Goal: Task Accomplishment & Management: Manage account settings

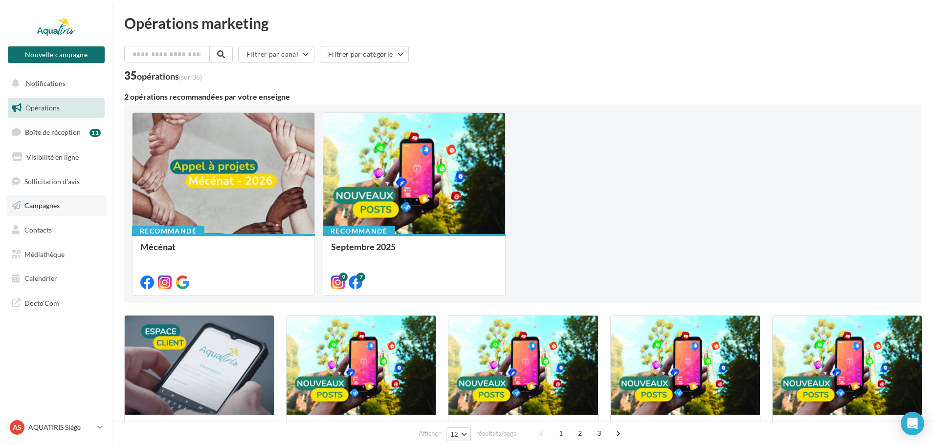
click at [49, 208] on span "Campagnes" at bounding box center [41, 205] width 35 height 8
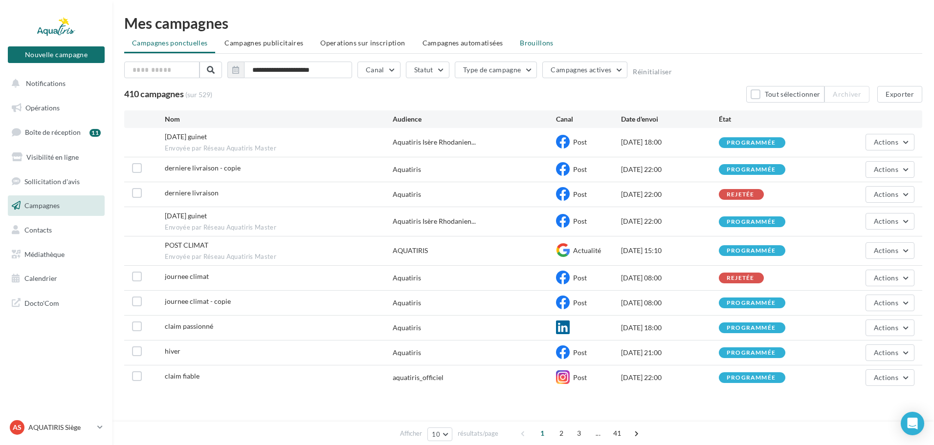
click at [540, 43] on span "Brouillons" at bounding box center [537, 43] width 34 height 8
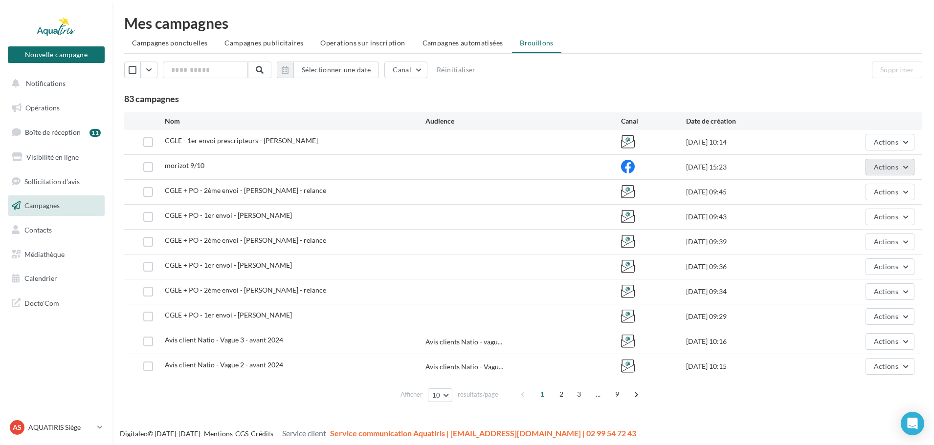
click at [893, 169] on span "Actions" at bounding box center [886, 167] width 24 height 8
click at [852, 188] on button "Editer" at bounding box center [865, 189] width 98 height 25
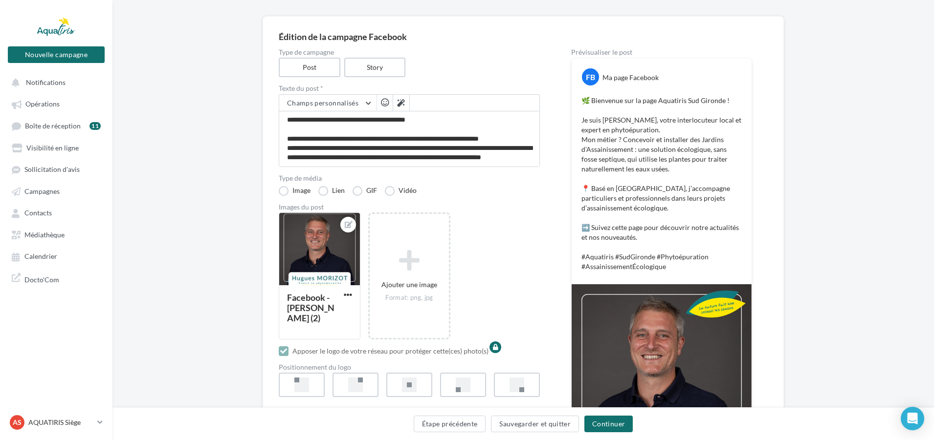
scroll to position [185, 0]
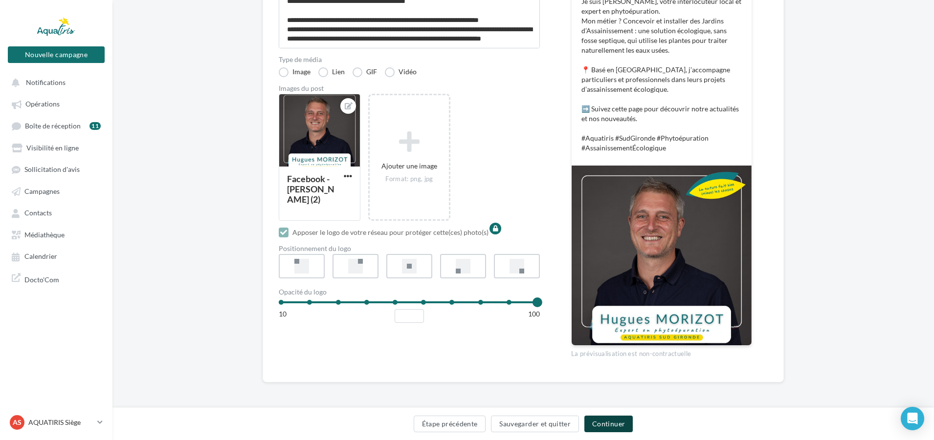
drag, startPoint x: 597, startPoint y: 420, endPoint x: 584, endPoint y: 381, distance: 41.3
click at [598, 419] on button "Continuer" at bounding box center [608, 424] width 48 height 17
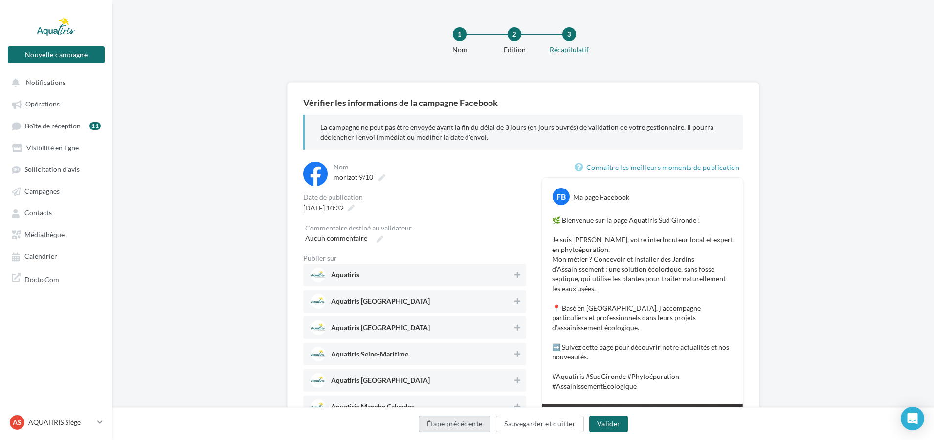
click at [456, 423] on button "Étape précédente" at bounding box center [454, 424] width 72 height 17
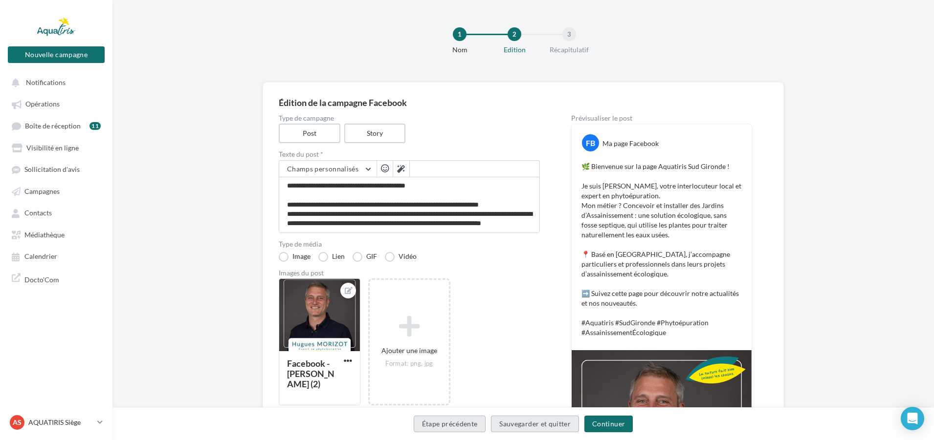
click at [457, 423] on button "Étape précédente" at bounding box center [450, 424] width 72 height 17
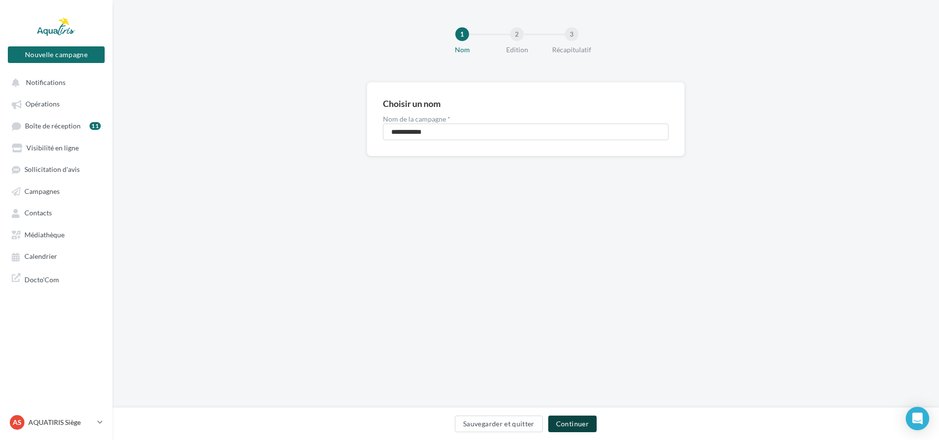
click at [561, 421] on button "Continuer" at bounding box center [572, 424] width 48 height 17
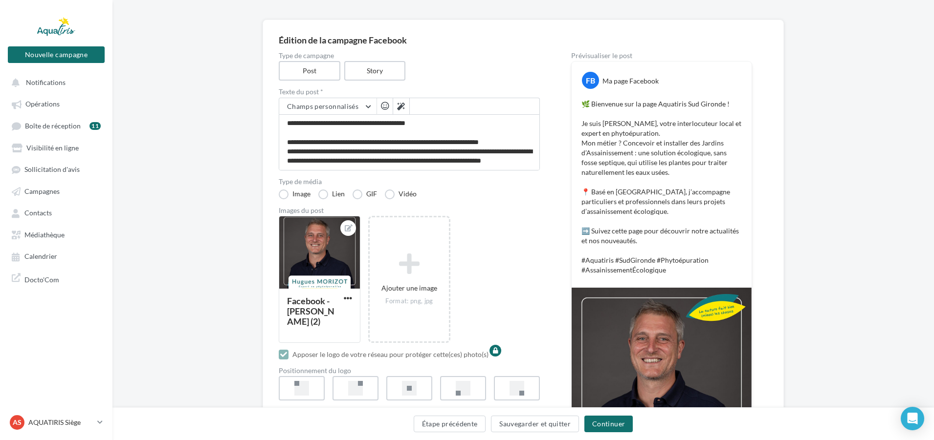
scroll to position [185, 0]
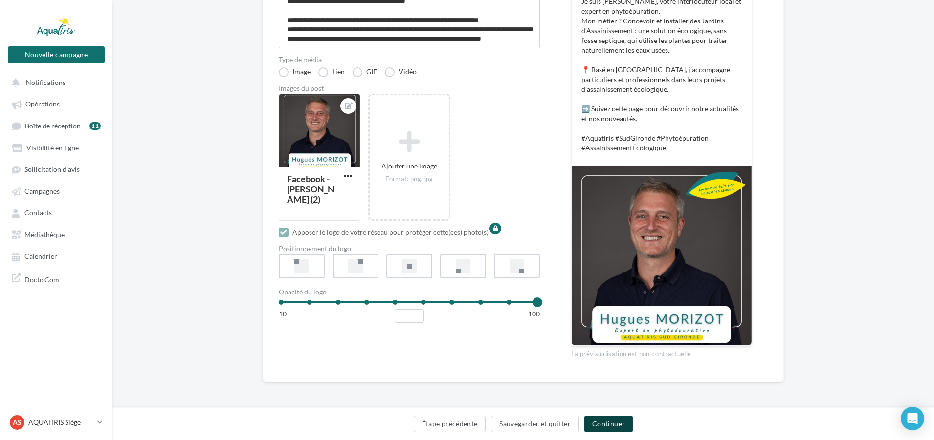
click at [613, 421] on button "Continuer" at bounding box center [608, 424] width 48 height 17
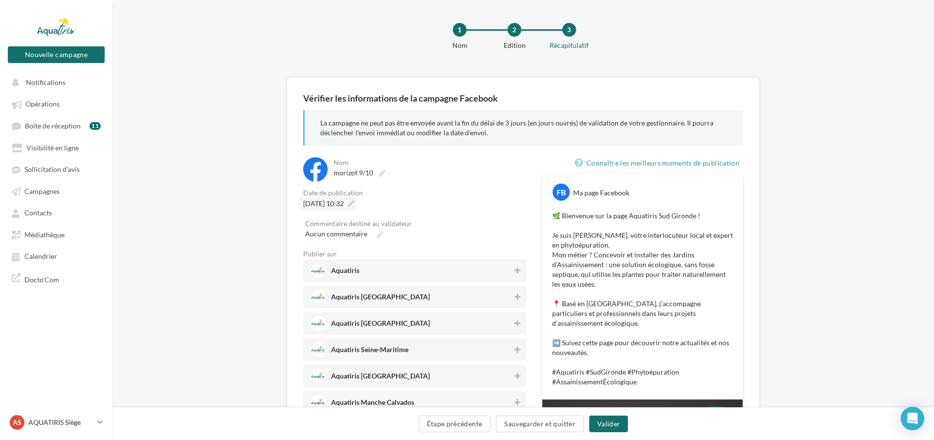
click at [354, 203] on icon at bounding box center [351, 203] width 7 height 7
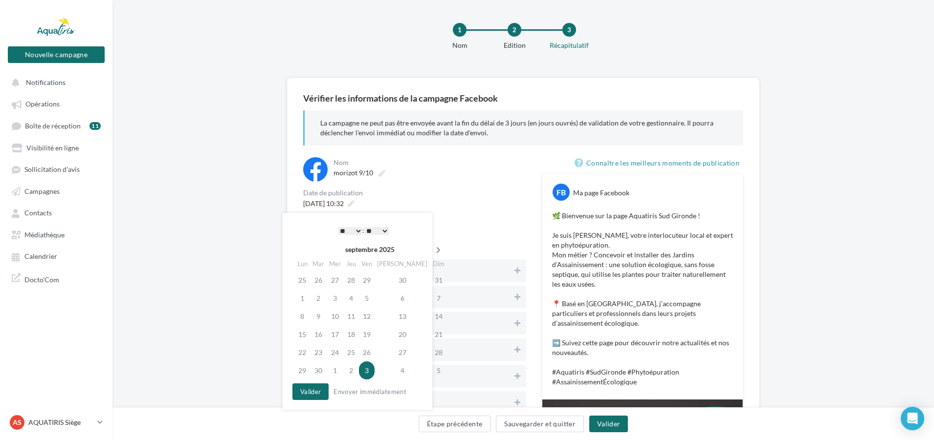
click at [432, 250] on icon at bounding box center [438, 250] width 12 height 7
click at [351, 304] on td "9" at bounding box center [351, 298] width 16 height 18
click at [475, 232] on div "Aucun commentaire" at bounding box center [414, 234] width 219 height 14
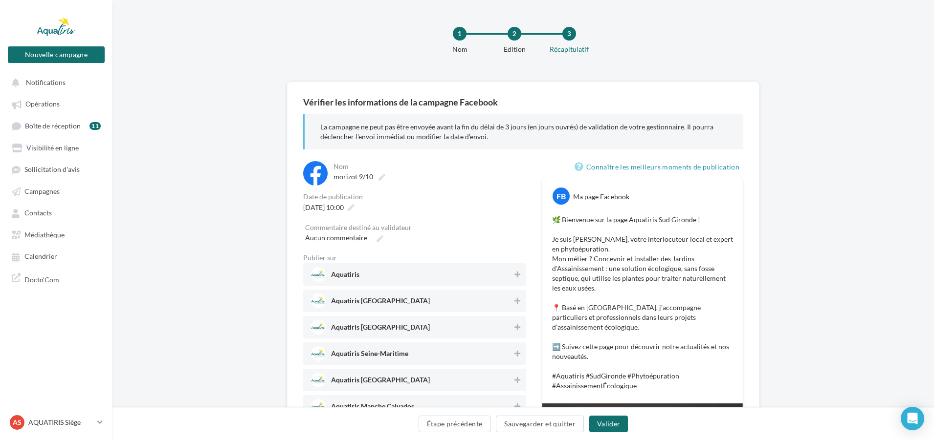
scroll to position [0, 0]
click at [79, 425] on p "AQUATIRIS Siège" at bounding box center [60, 423] width 65 height 10
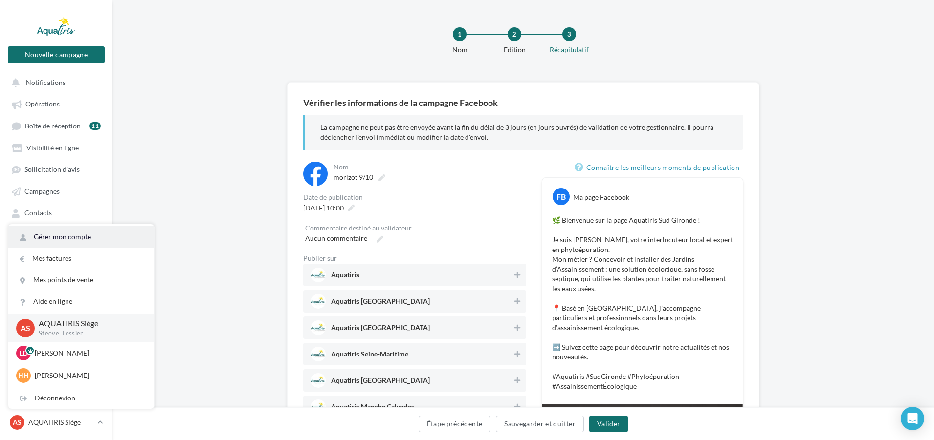
click at [63, 246] on link "Gérer mon compte" at bounding box center [81, 237] width 146 height 22
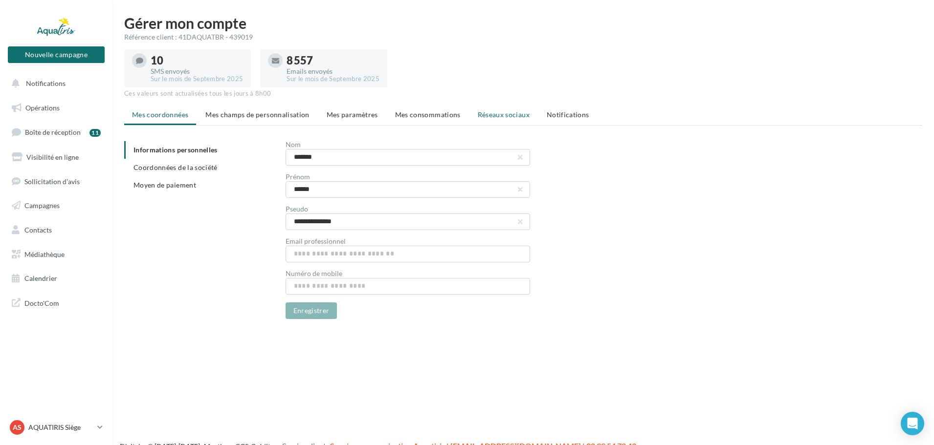
click at [524, 113] on span "Réseaux sociaux" at bounding box center [504, 114] width 52 height 8
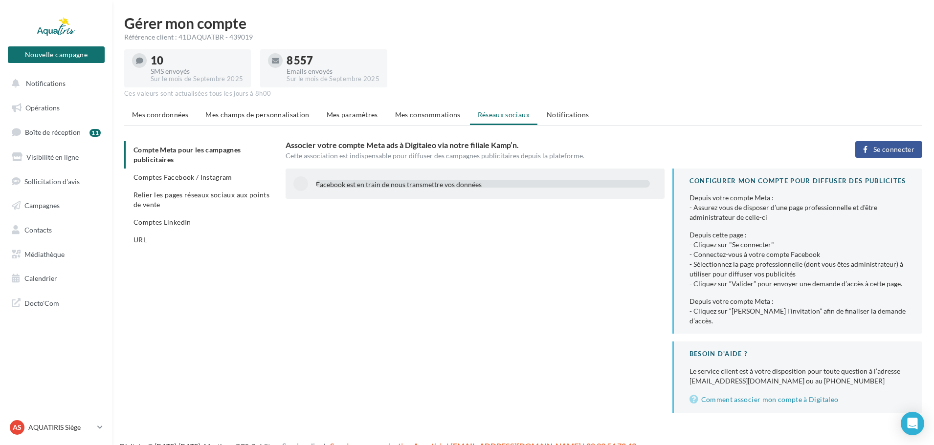
click at [884, 155] on button "Se connecter" at bounding box center [888, 149] width 67 height 17
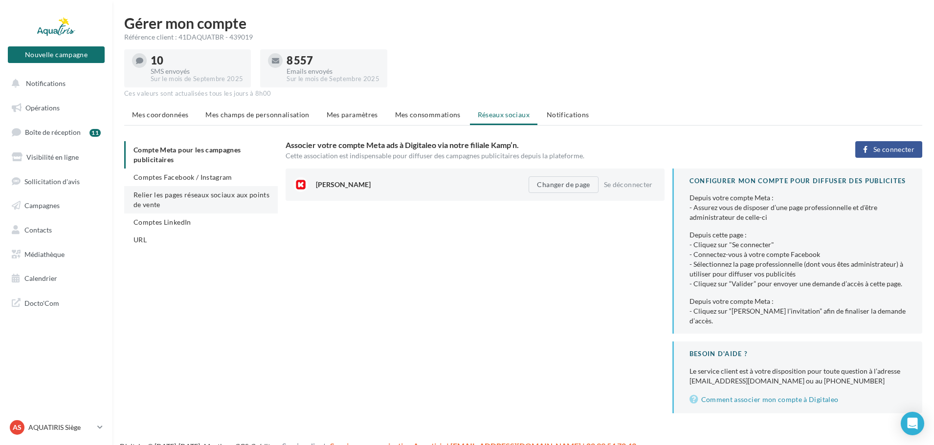
click at [213, 196] on span "Relier les pages réseaux sociaux aux points de vente" at bounding box center [201, 200] width 136 height 18
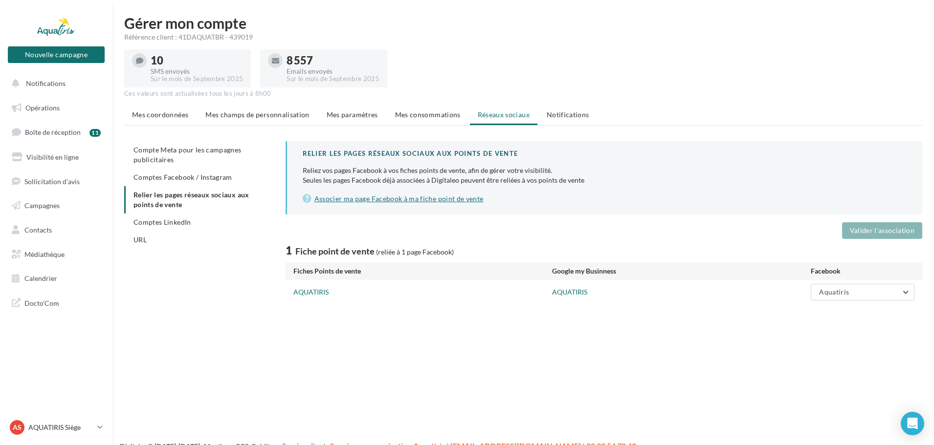
click at [465, 197] on link "Associer ma page Facebook à ma fiche point de vente" at bounding box center [605, 199] width 604 height 12
click at [217, 179] on span "Comptes Facebook / Instagram" at bounding box center [182, 177] width 99 height 8
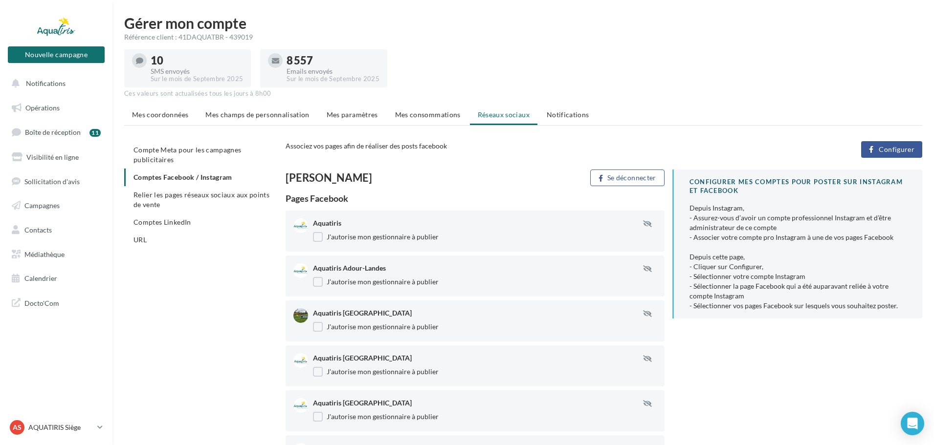
click at [896, 143] on button "Configurer" at bounding box center [891, 149] width 61 height 17
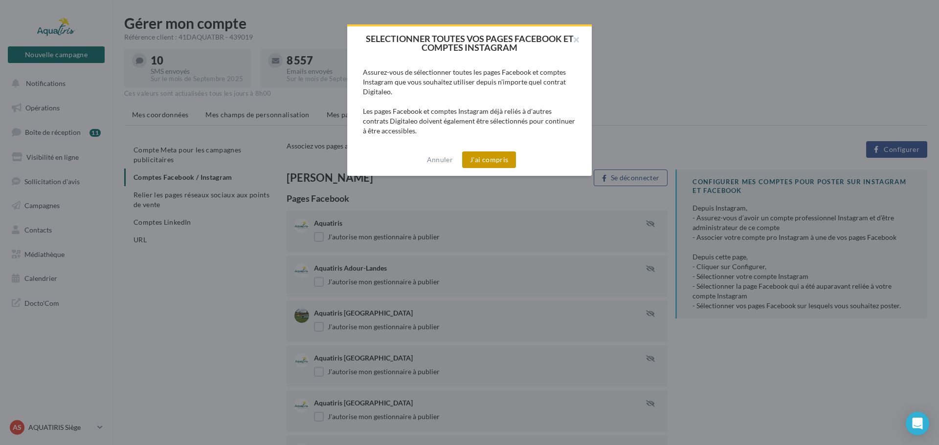
click at [507, 158] on button "J'ai compris" at bounding box center [489, 160] width 54 height 17
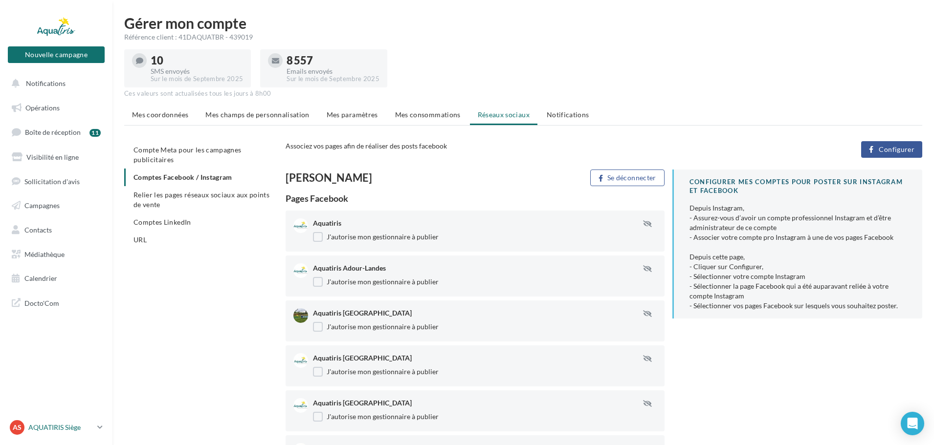
click at [96, 425] on link "AS AQUATIRIS Siège Steeve_Tessier" at bounding box center [56, 427] width 97 height 19
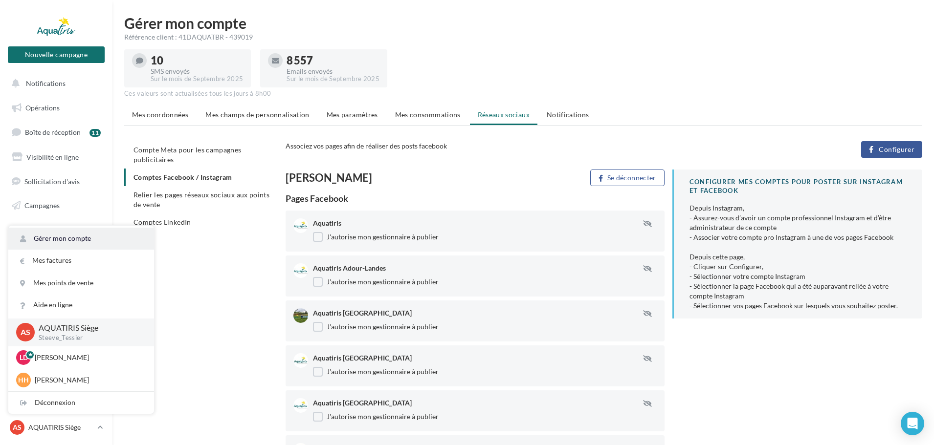
click at [73, 242] on link "Gérer mon compte" at bounding box center [81, 239] width 146 height 22
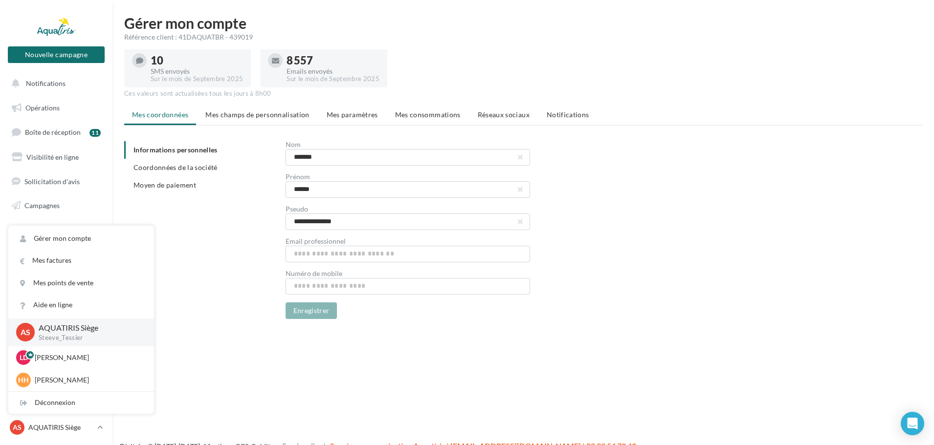
click at [205, 296] on div "**********" at bounding box center [527, 230] width 806 height 178
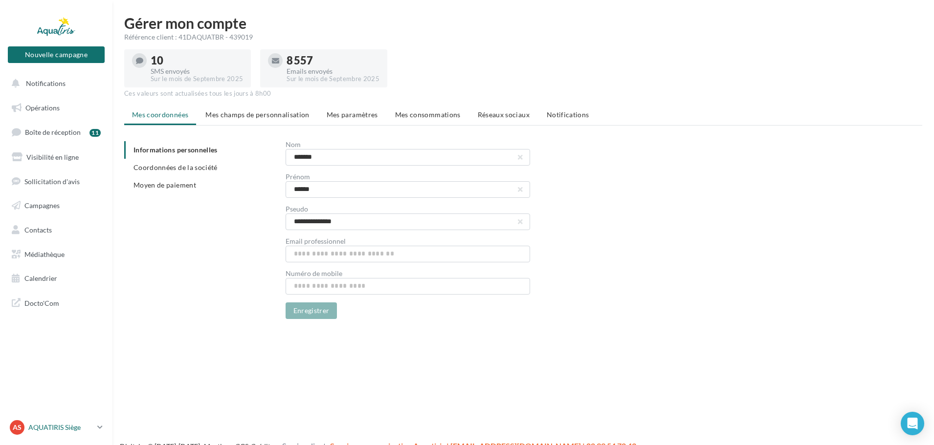
click at [73, 428] on p "AQUATIRIS Siège" at bounding box center [60, 428] width 65 height 10
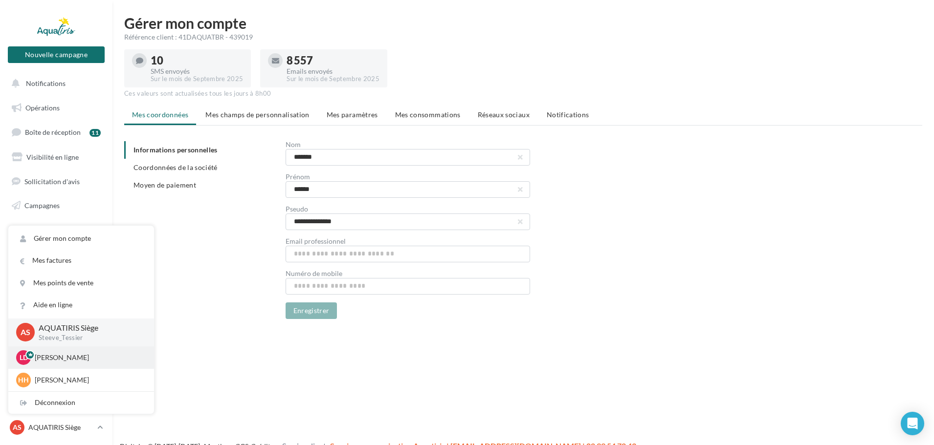
click at [80, 366] on div "LD [PERSON_NAME] [EMAIL_ADDRESS][DOMAIN_NAME]" at bounding box center [81, 358] width 146 height 22
click at [78, 354] on p "[PERSON_NAME]" at bounding box center [89, 358] width 108 height 10
